Goal: Task Accomplishment & Management: Use online tool/utility

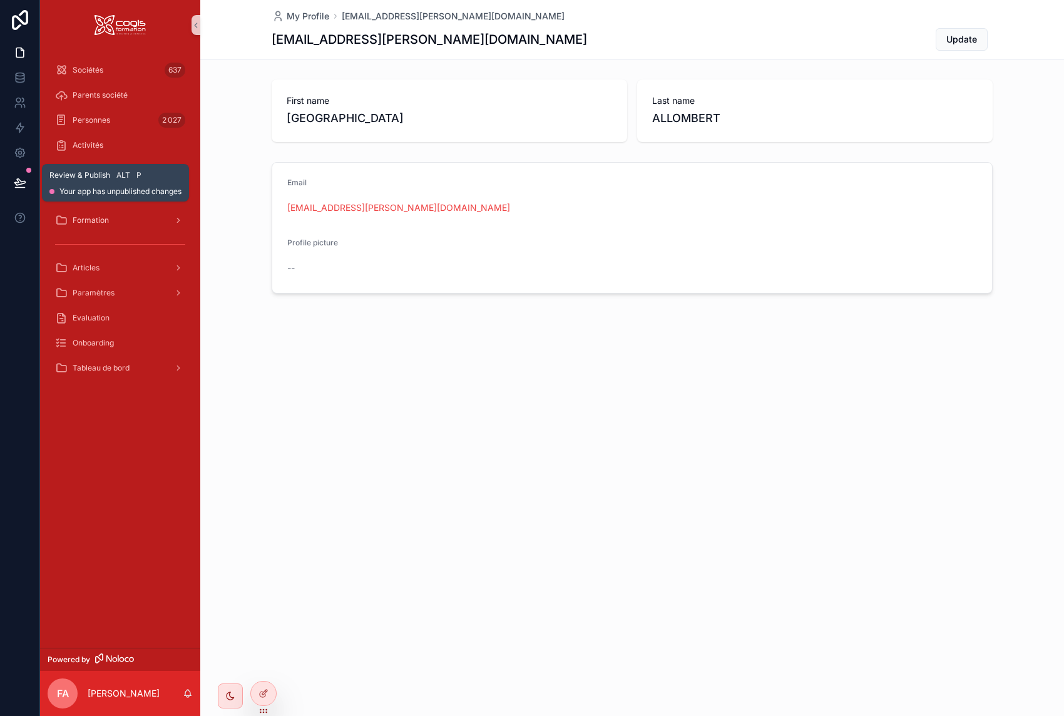
click at [26, 180] on icon at bounding box center [20, 183] width 13 height 13
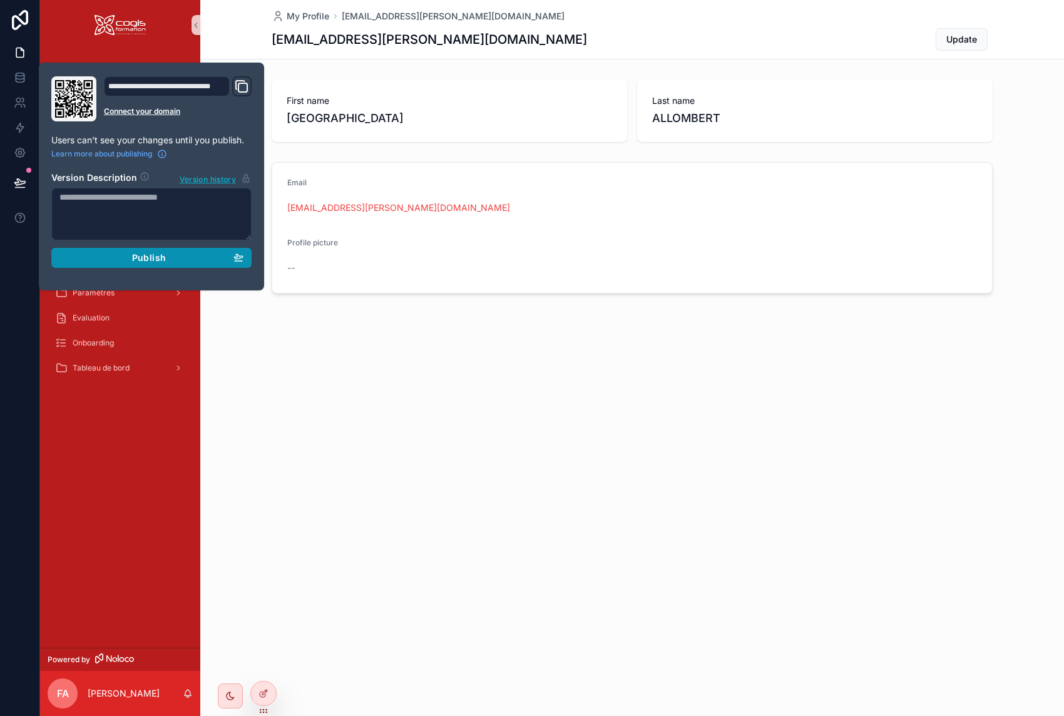
click at [144, 257] on span "Publish" at bounding box center [149, 257] width 34 height 11
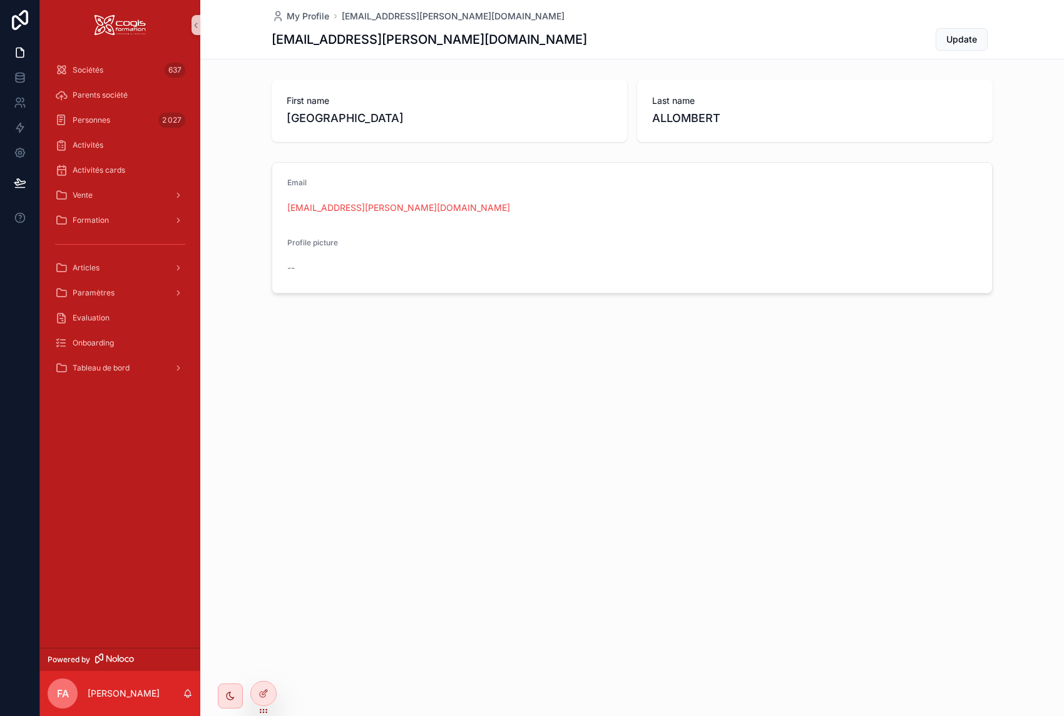
click at [295, 363] on div "My Profile [EMAIL_ADDRESS][PERSON_NAME][DOMAIN_NAME] [DOMAIN_NAME][EMAIL_ADDRES…" at bounding box center [632, 189] width 864 height 379
click at [88, 199] on span "Vente" at bounding box center [83, 195] width 20 height 10
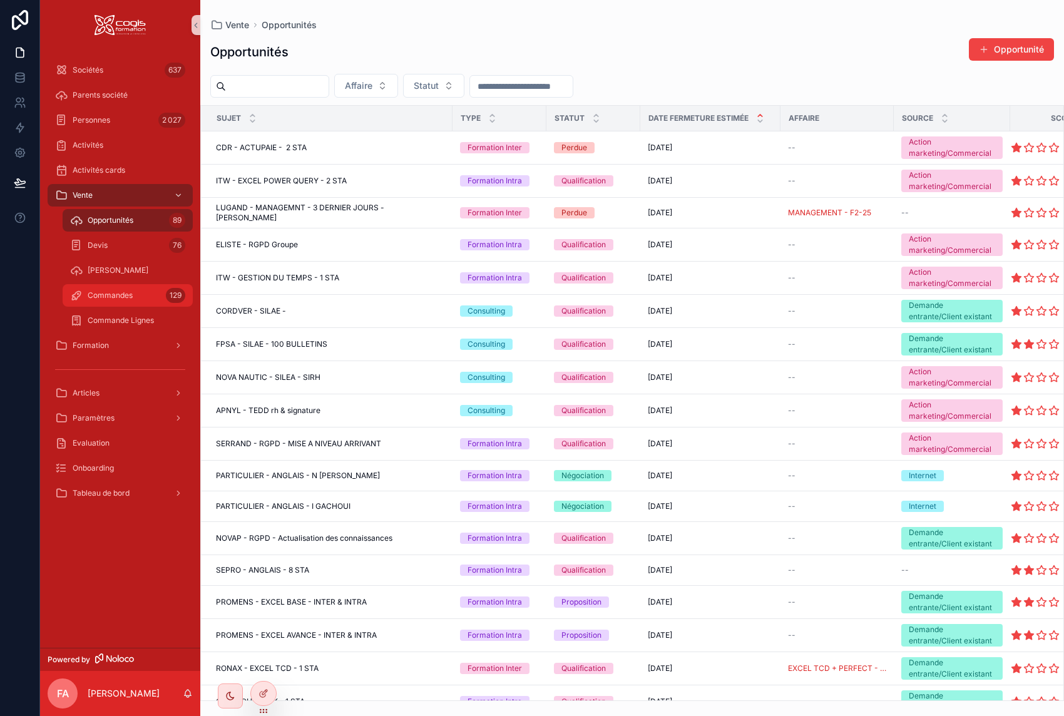
click at [108, 290] on div "Commandes 129" at bounding box center [127, 295] width 115 height 20
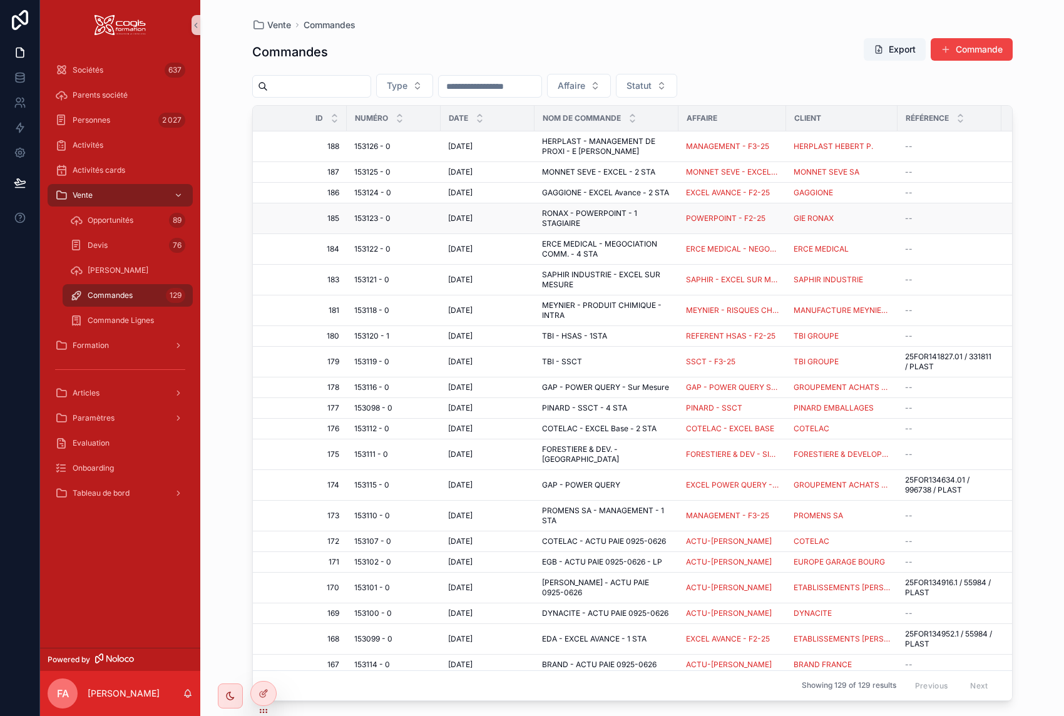
click at [379, 216] on span "153123 - 0" at bounding box center [372, 218] width 36 height 10
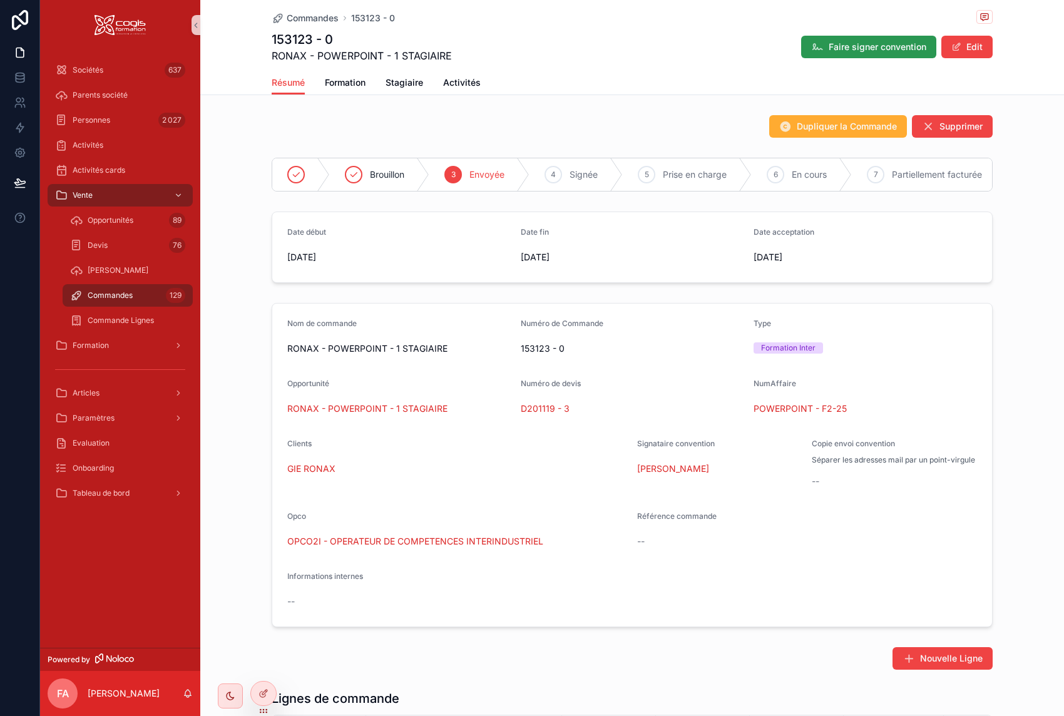
click at [880, 46] on span "Faire signer convention" at bounding box center [878, 47] width 98 height 13
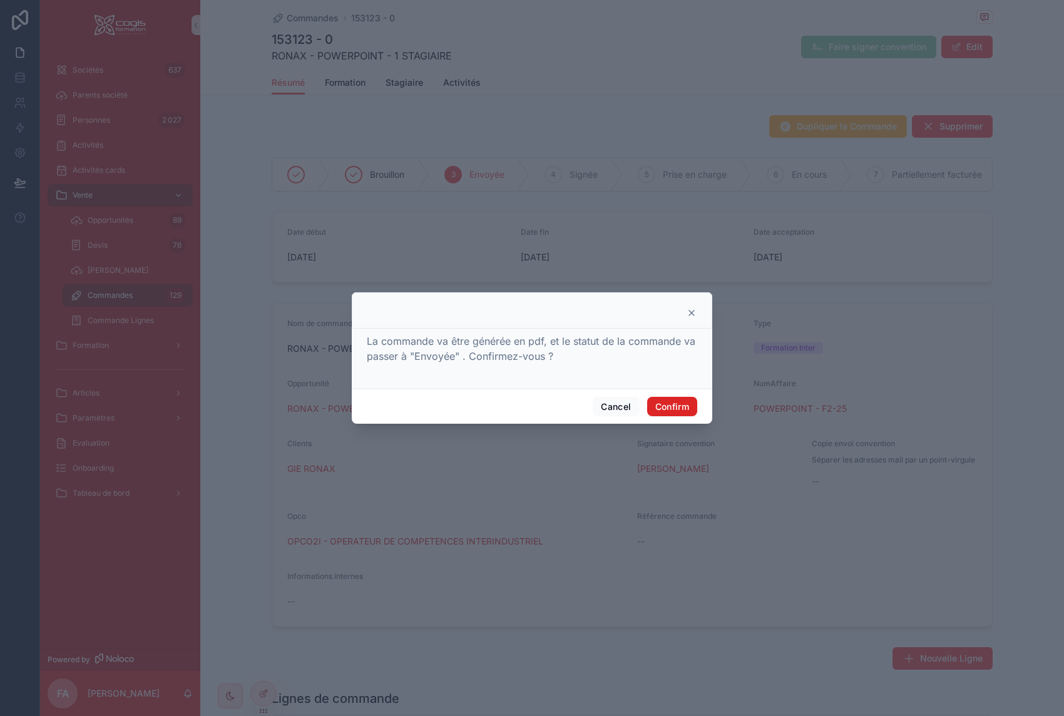
click at [667, 404] on button "Confirm" at bounding box center [672, 407] width 50 height 20
